Goal: Information Seeking & Learning: Learn about a topic

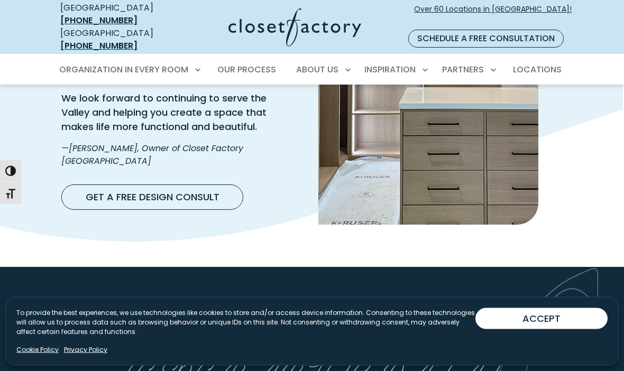
scroll to position [1829, 0]
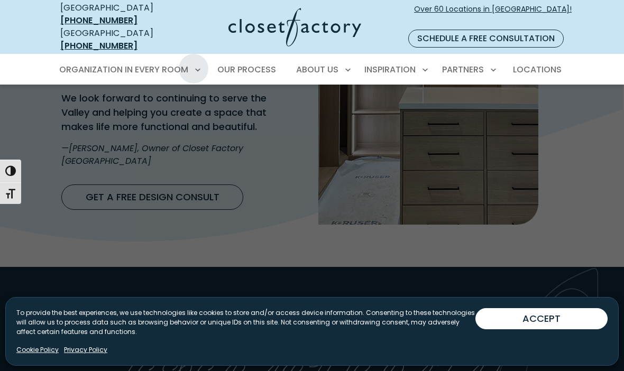
click at [119, 121] on span "Walk-In Closets" at bounding box center [98, 126] width 67 height 11
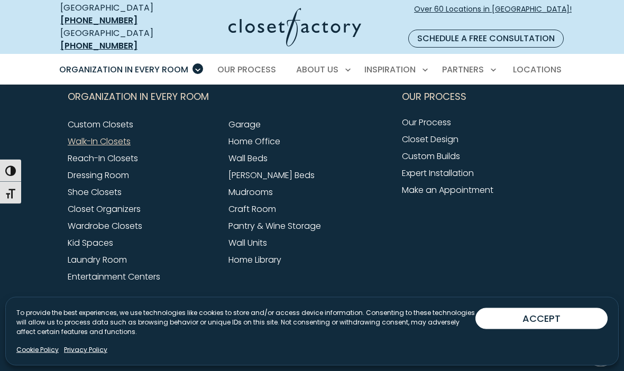
scroll to position [3463, 0]
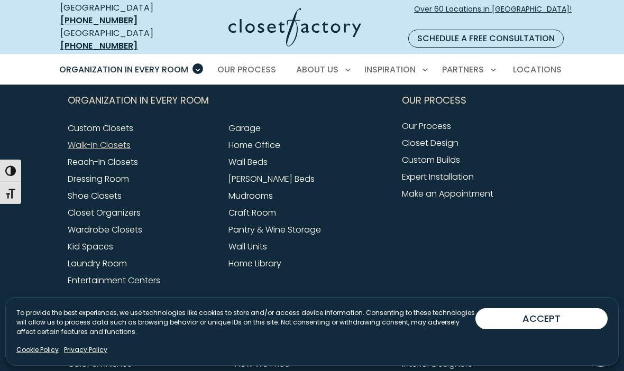
click at [125, 257] on link "Laundry Room" at bounding box center [97, 263] width 59 height 12
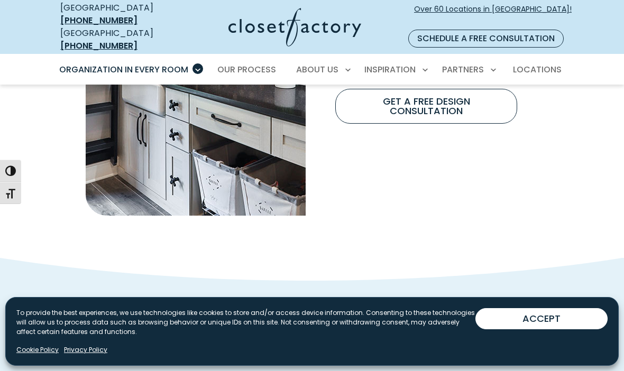
scroll to position [1022, 0]
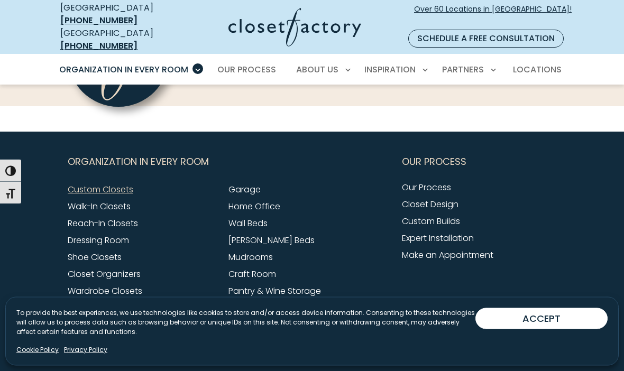
scroll to position [3294, 0]
click at [100, 200] on link "Walk-In Closets" at bounding box center [99, 206] width 63 height 12
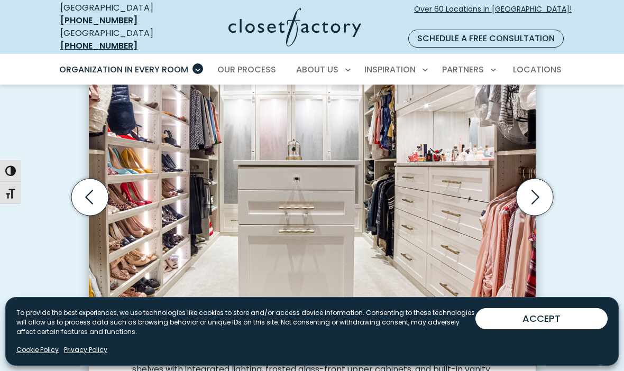
scroll to position [352, 0]
click at [537, 190] on icon "Next slide" at bounding box center [535, 197] width 8 height 14
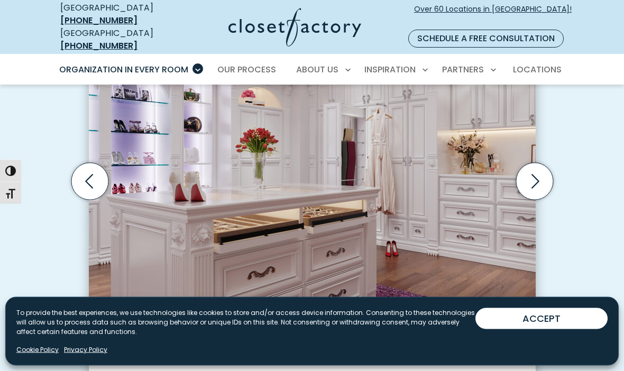
scroll to position [368, 0]
click at [536, 172] on icon "Next slide" at bounding box center [533, 181] width 37 height 37
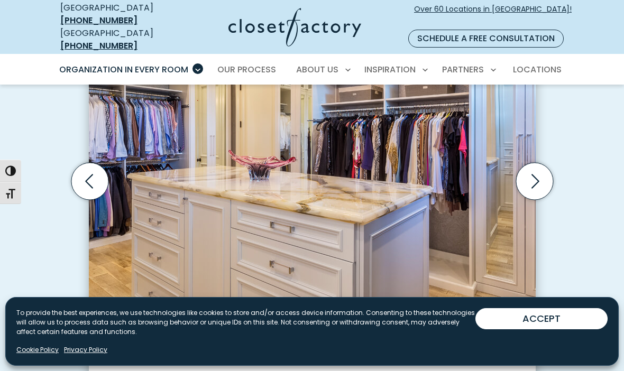
click at [536, 171] on icon "Next slide" at bounding box center [533, 181] width 37 height 37
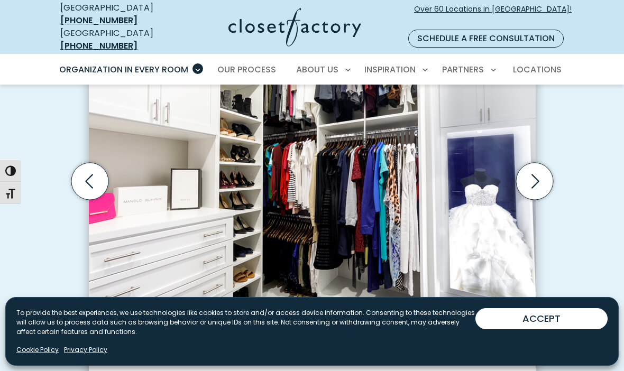
click at [533, 169] on icon "Next slide" at bounding box center [533, 181] width 37 height 37
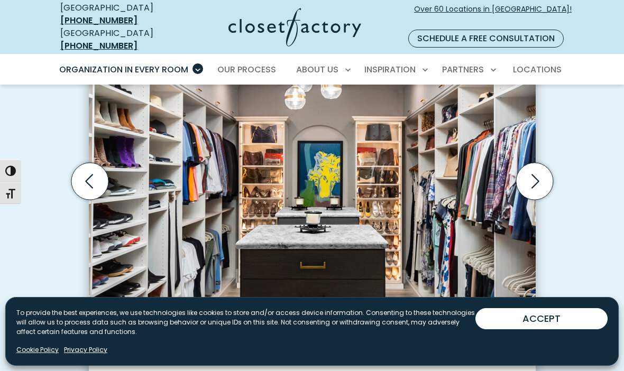
click at [539, 167] on icon "Next slide" at bounding box center [533, 181] width 37 height 37
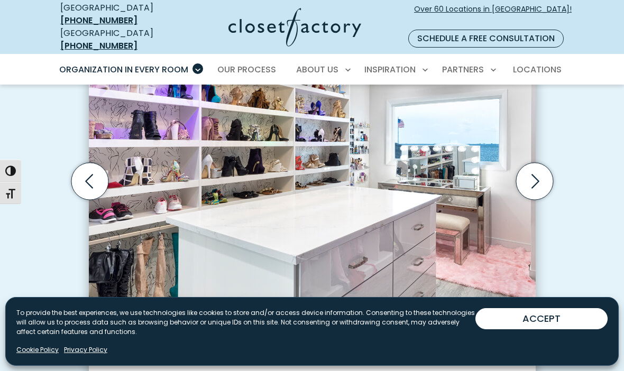
click at [533, 174] on icon "Next slide" at bounding box center [535, 181] width 8 height 14
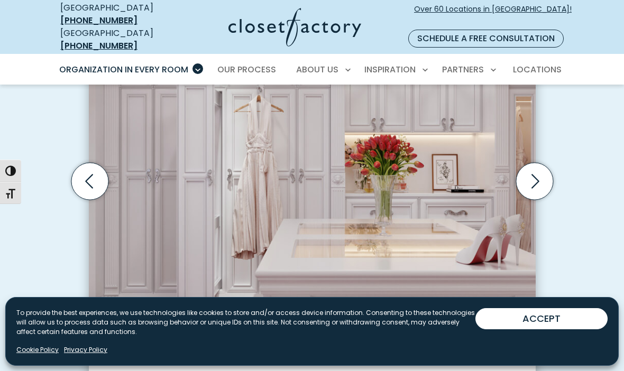
click at [535, 163] on icon "Next slide" at bounding box center [533, 181] width 37 height 37
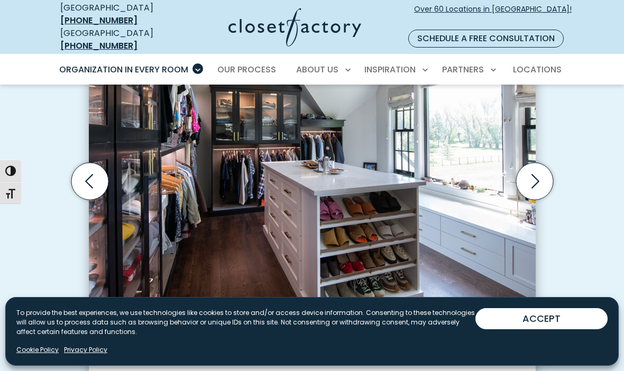
click at [536, 163] on icon "Next slide" at bounding box center [533, 181] width 37 height 37
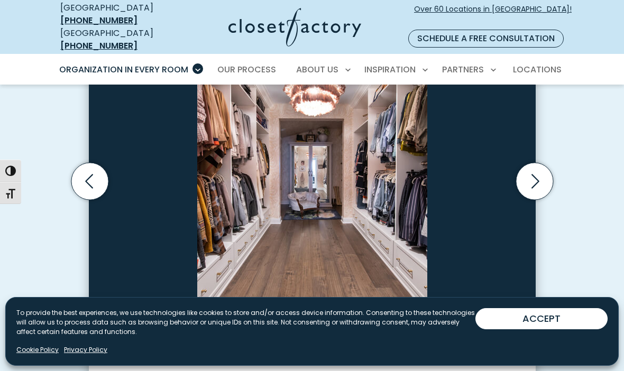
click at [536, 163] on icon "Next slide" at bounding box center [533, 181] width 37 height 37
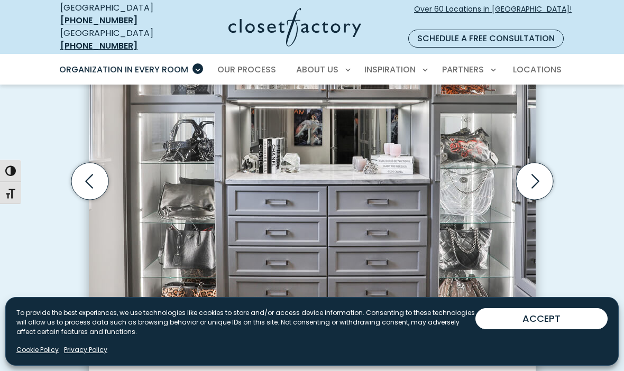
click at [531, 170] on icon "Next slide" at bounding box center [533, 181] width 37 height 37
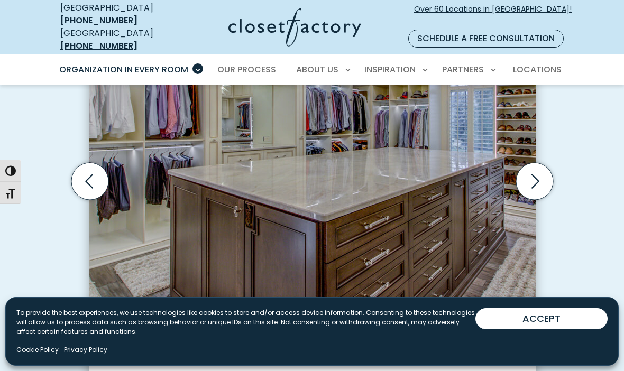
click at [530, 167] on icon "Next slide" at bounding box center [533, 181] width 37 height 37
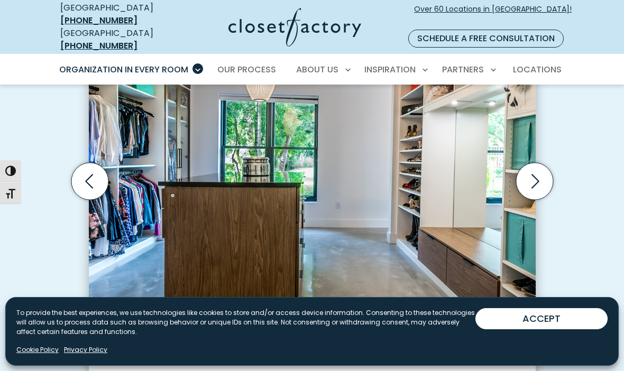
click at [530, 168] on icon "Next slide" at bounding box center [533, 181] width 37 height 37
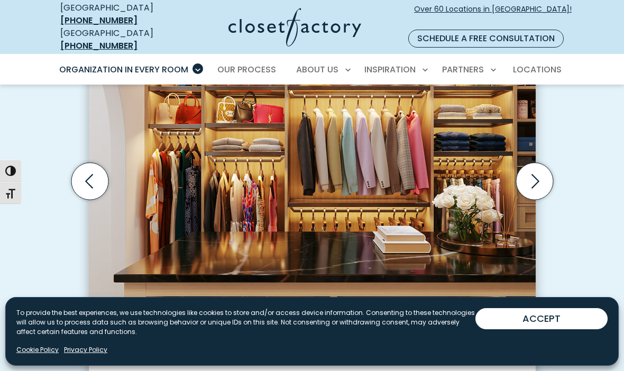
click at [527, 169] on icon "Next slide" at bounding box center [533, 181] width 37 height 37
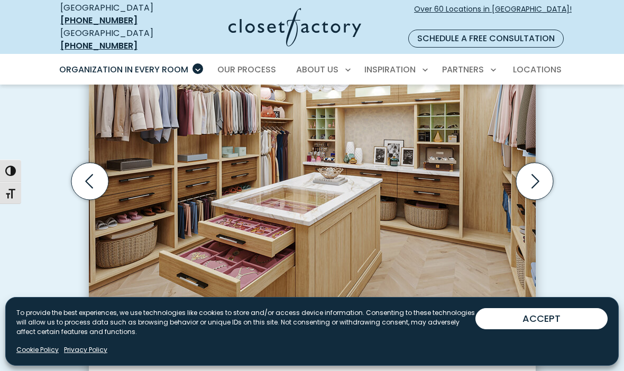
click at [530, 166] on icon "Next slide" at bounding box center [533, 181] width 37 height 37
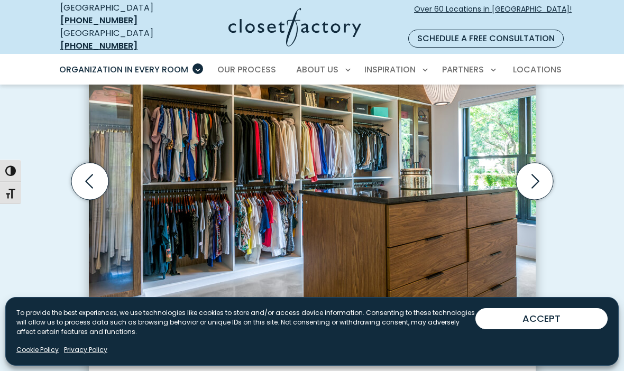
click at [530, 169] on icon "Next slide" at bounding box center [533, 181] width 37 height 37
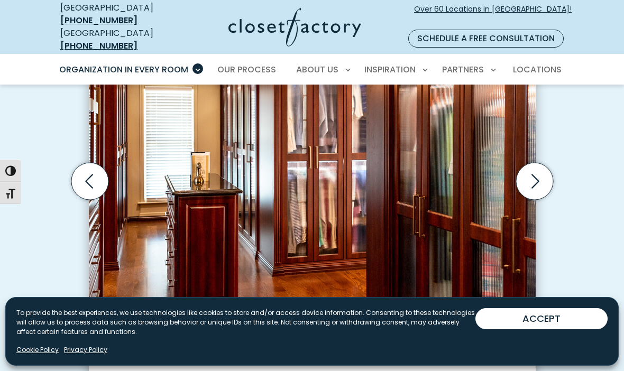
click at [531, 168] on icon "Next slide" at bounding box center [533, 181] width 37 height 37
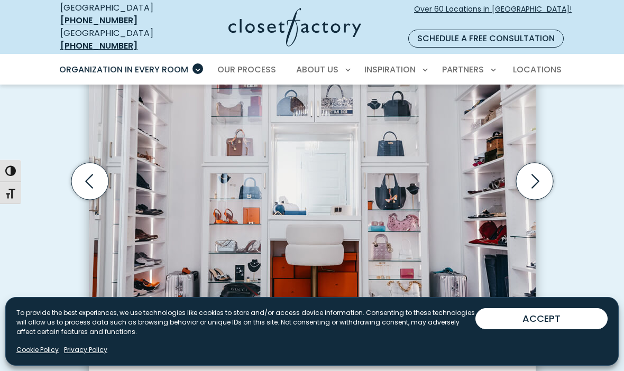
click at [529, 170] on icon "Next slide" at bounding box center [533, 181] width 37 height 37
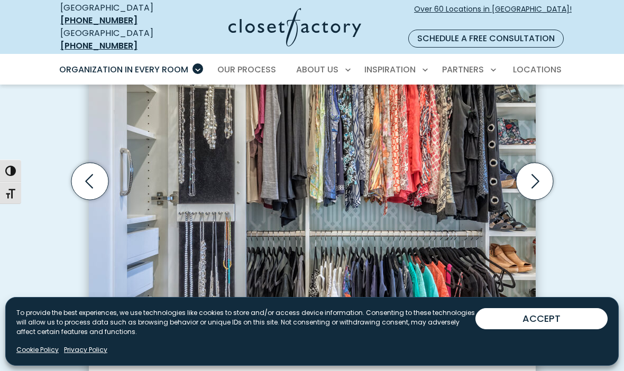
click at [532, 166] on icon "Next slide" at bounding box center [533, 181] width 37 height 37
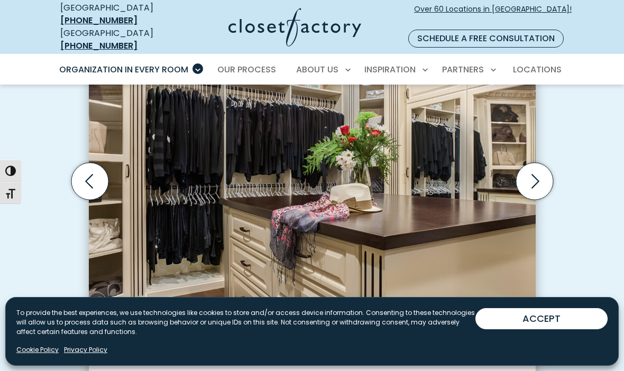
click at [532, 167] on icon "Next slide" at bounding box center [533, 181] width 37 height 37
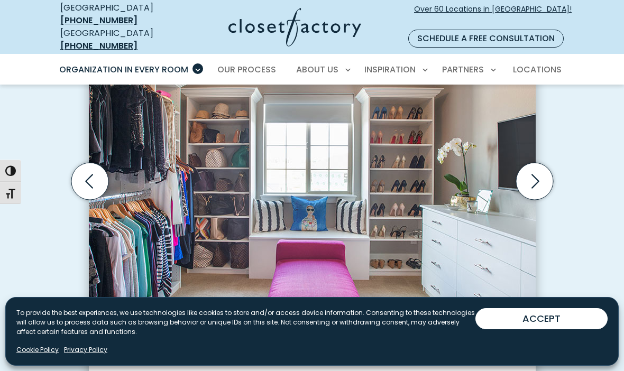
click at [535, 163] on icon "Next slide" at bounding box center [533, 181] width 37 height 37
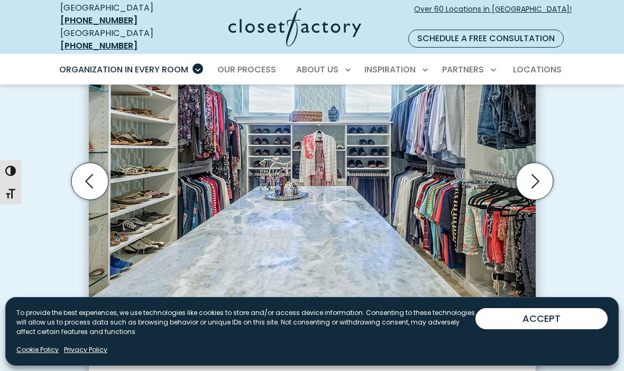
click at [535, 163] on icon "Next slide" at bounding box center [533, 181] width 37 height 37
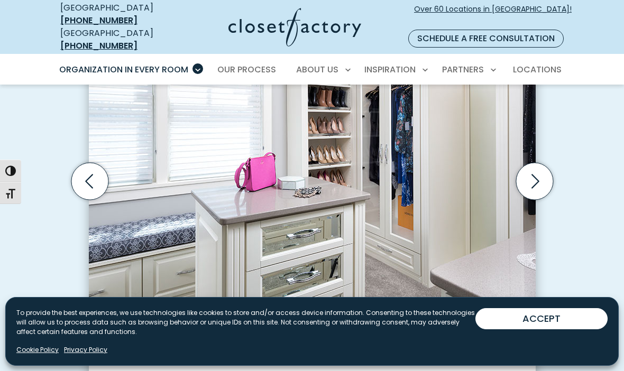
click at [534, 165] on icon "Next slide" at bounding box center [533, 181] width 37 height 37
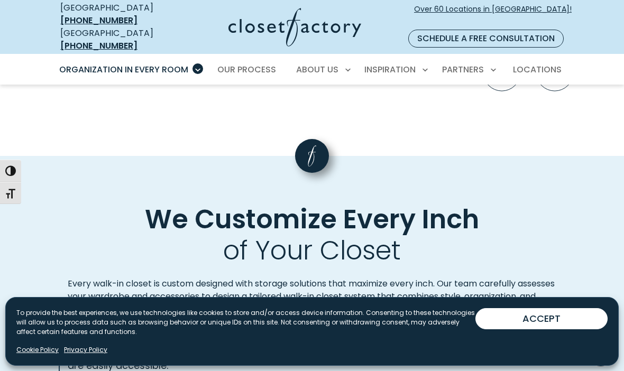
scroll to position [2222, 0]
